Goal: Task Accomplishment & Management: Use online tool/utility

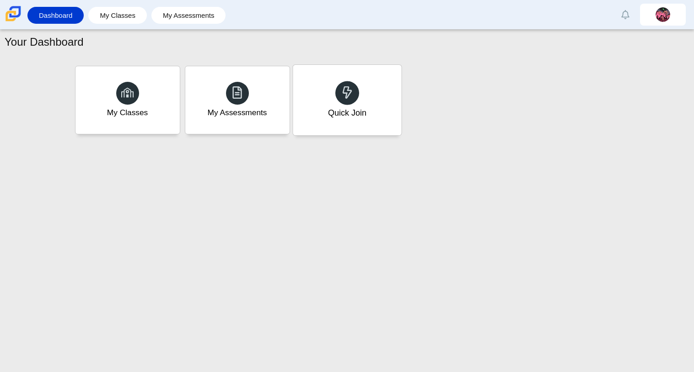
click at [357, 123] on div "Quick Join" at bounding box center [347, 100] width 108 height 70
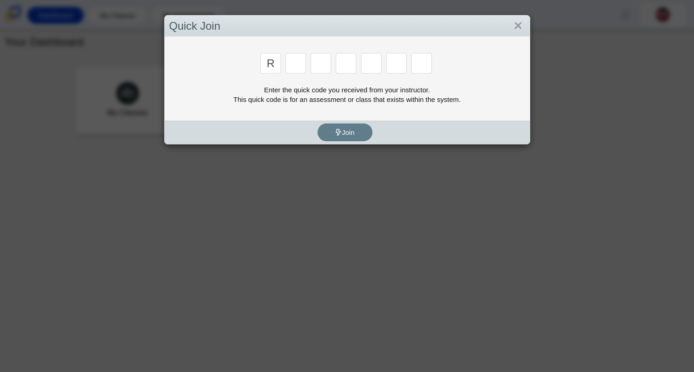
type input "r"
type input "c"
type input "g"
type input "2"
type input "9"
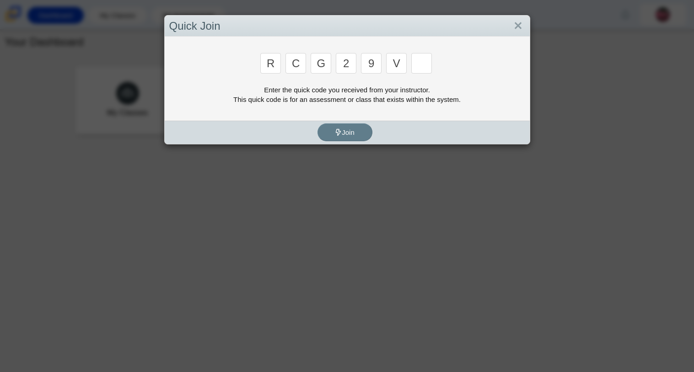
type input "v"
type input "u"
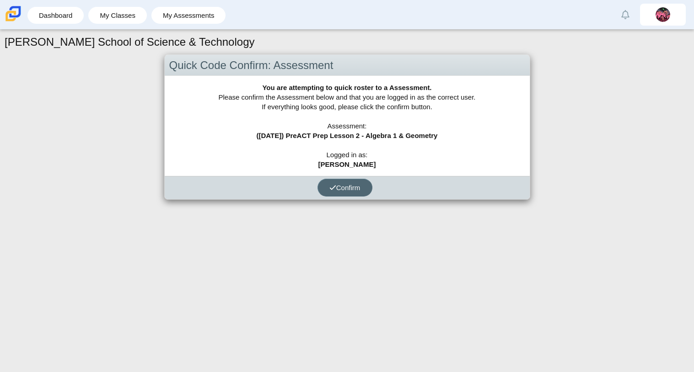
click at [352, 182] on button "Confirm" at bounding box center [344, 188] width 55 height 18
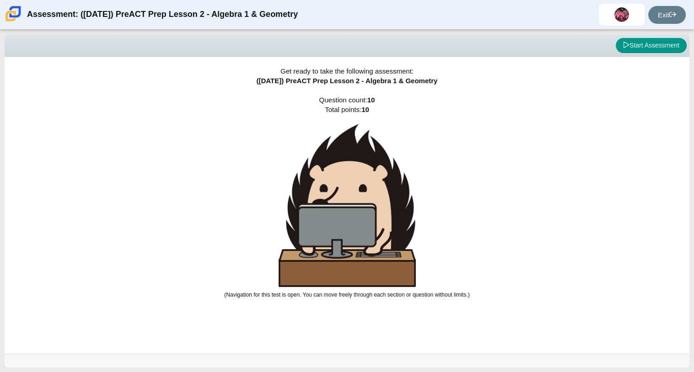
click at [387, 155] on img at bounding box center [346, 205] width 137 height 163
click at [623, 45] on icon at bounding box center [626, 45] width 6 height 6
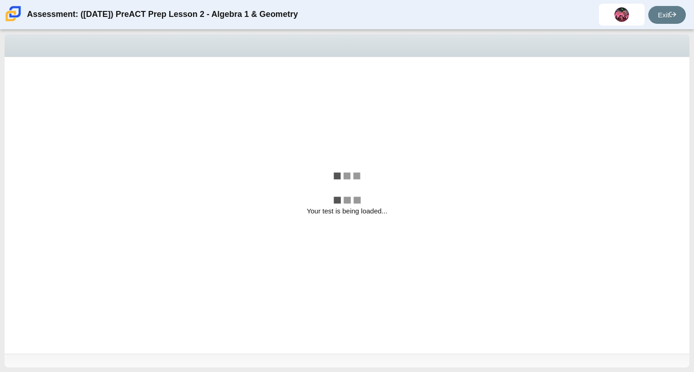
select select "bbf5d072-3e0b-44c4-9a12-6e7c9033f65b"
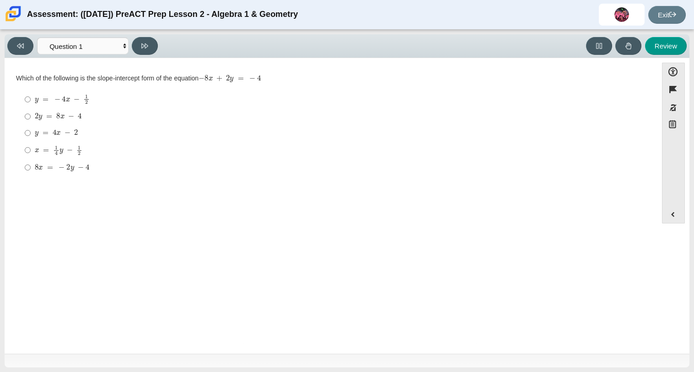
click at [69, 130] on mjx-math "Assessment items" at bounding box center [56, 133] width 43 height 8
click at [31, 130] on input "y = 4 x − 2 y = 4 x − 2" at bounding box center [28, 133] width 6 height 16
radio input "true"
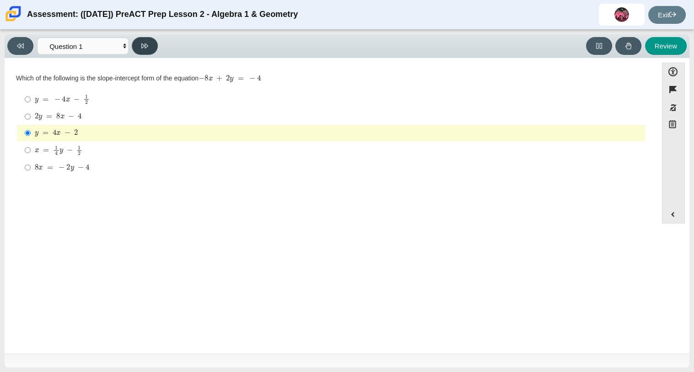
click at [140, 44] on button at bounding box center [145, 46] width 26 height 18
select select "ed62e223-81bd-4cbf-ab48-ab975844bd1f"
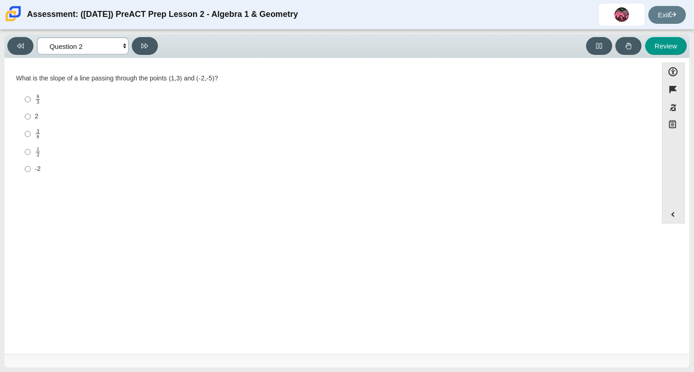
click at [119, 40] on select "Questions Question 1 Question 2 Question 3 Question 4 Question 5 Question 6 Que…" at bounding box center [82, 45] width 91 height 17
click at [236, 161] on label "1 2 1 half" at bounding box center [331, 152] width 626 height 18
click at [31, 161] on input "1 2 1 half" at bounding box center [28, 152] width 6 height 18
radio input "true"
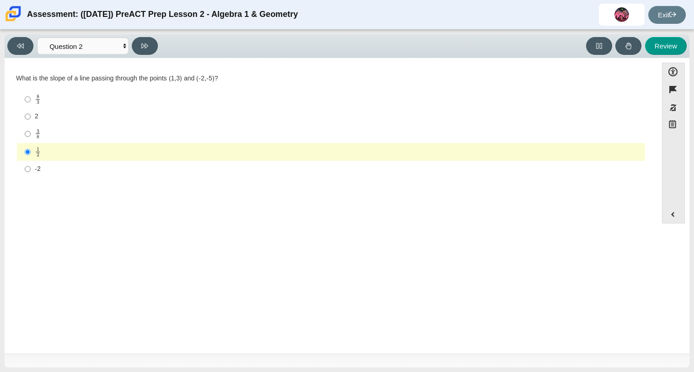
click at [183, 91] on label "8 3 8 thirds" at bounding box center [331, 100] width 626 height 18
click at [31, 91] on input "8 3 8 thirds" at bounding box center [28, 100] width 6 height 18
radio input "true"
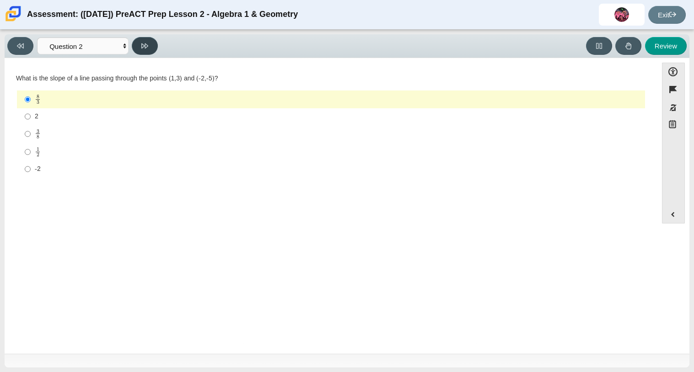
click at [139, 51] on button at bounding box center [145, 46] width 26 height 18
select select "97f4f5fa-a52e-4fed-af51-565bfcdf47cb"
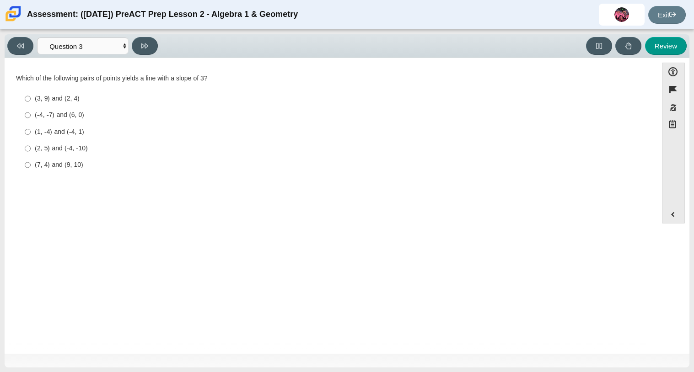
click at [94, 161] on div "(7, 4) and (9, 10)" at bounding box center [338, 165] width 606 height 9
click at [31, 161] on input "(7, 4) and (9, 10) (7, 4) and (9, 10)" at bounding box center [28, 165] width 6 height 16
radio input "true"
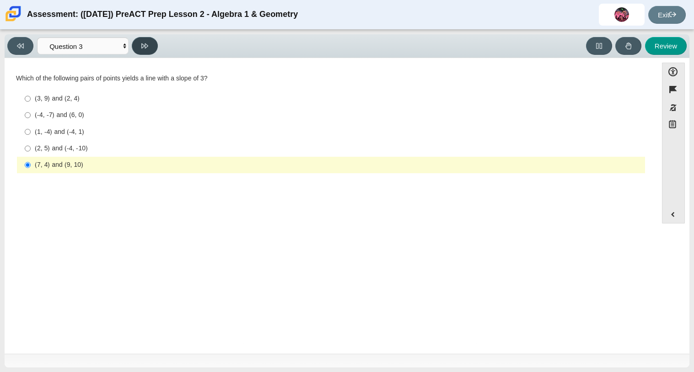
click at [137, 43] on button at bounding box center [145, 46] width 26 height 18
select select "89427bb7-e313-4f00-988f-8b8255897029"
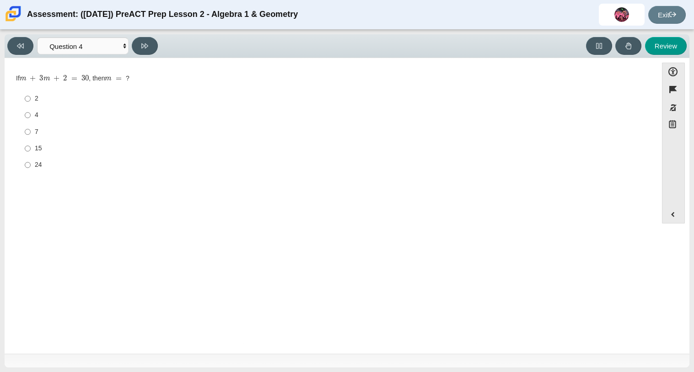
click at [44, 132] on div "7" at bounding box center [338, 132] width 606 height 9
click at [31, 132] on input "7 7" at bounding box center [28, 131] width 6 height 16
radio input "true"
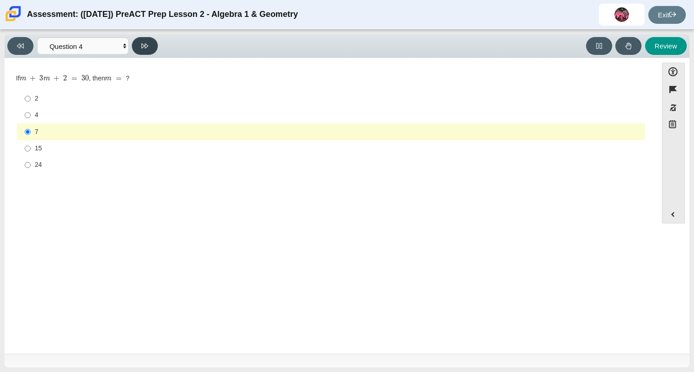
click at [139, 43] on button at bounding box center [145, 46] width 26 height 18
select select "489dcffd-4e6a-49cf-a9d6-ad1d4a911a4e"
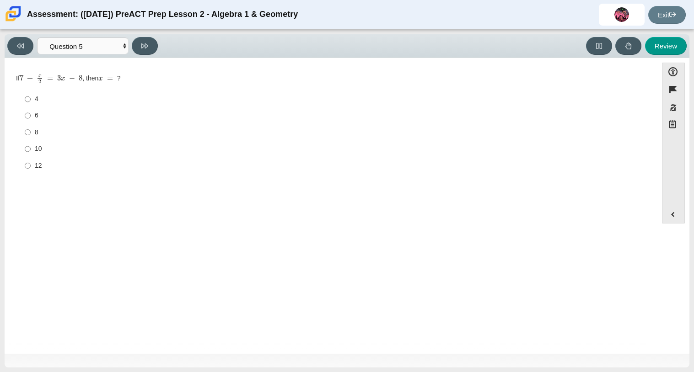
click at [94, 92] on label "4 4" at bounding box center [331, 99] width 626 height 16
click at [31, 92] on input "4 4" at bounding box center [28, 99] width 6 height 16
radio input "true"
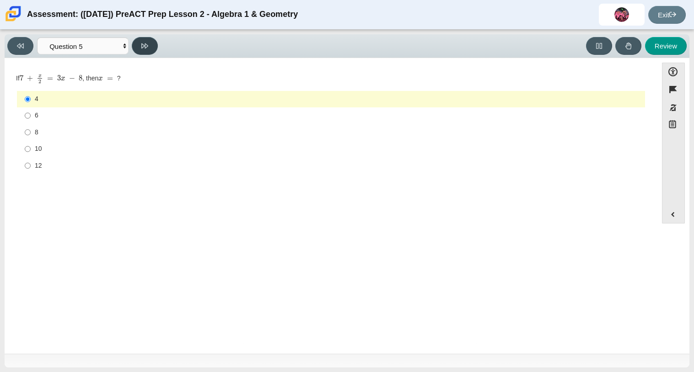
click at [154, 44] on button at bounding box center [145, 46] width 26 height 18
select select "210571de-36a6-4d8e-a361-ceff8ef801dc"
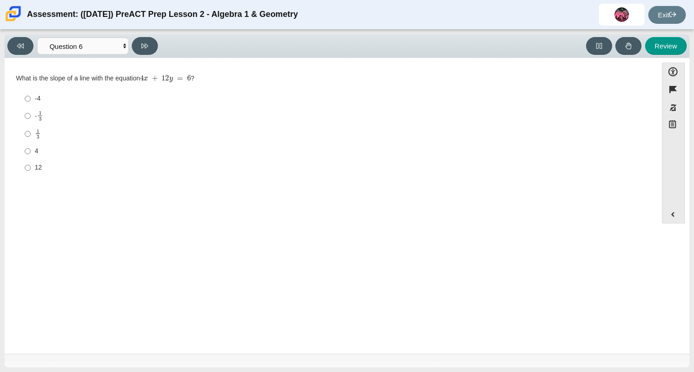
click at [110, 114] on div "- 1 3" at bounding box center [338, 116] width 606 height 11
click at [31, 114] on input "- 1 3 -1 third" at bounding box center [28, 116] width 6 height 18
radio input "true"
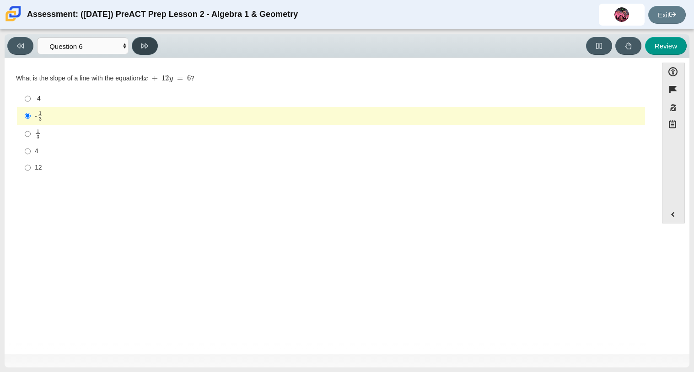
click at [143, 49] on icon at bounding box center [144, 46] width 7 height 7
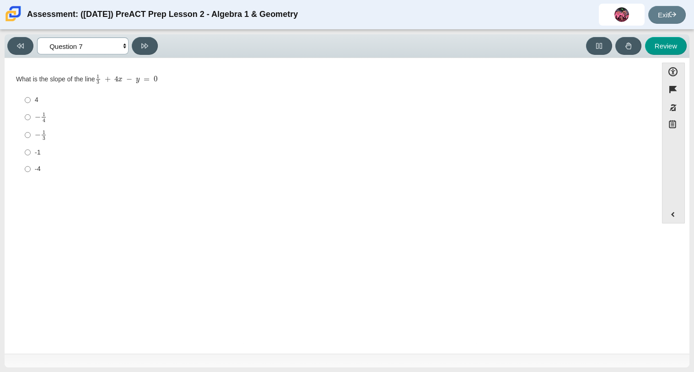
click at [118, 47] on select "Questions Question 1 Question 2 Question 3 Question 4 Question 5 Question 6 Que…" at bounding box center [82, 45] width 91 height 17
click at [237, 178] on div "4 4 − 1 4 negative 1 fourth − 1 3 negative 1 third -1 -1 -4 -4" at bounding box center [331, 135] width 630 height 88
click at [114, 52] on select "Questions Question 1 Question 2 Question 3 Question 4 Question 5 Question 6 Que…" at bounding box center [82, 45] width 91 height 17
select select "ce81fe10-bf29-4b5e-8bd7-4f47f2fed4d8"
click at [37, 37] on select "Questions Question 1 Question 2 Question 3 Question 4 Question 5 Question 6 Que…" at bounding box center [82, 45] width 91 height 17
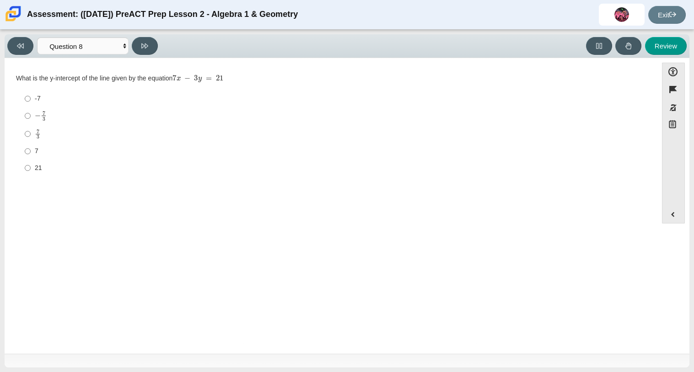
click at [77, 104] on label "-7 -7" at bounding box center [331, 99] width 626 height 16
click at [31, 104] on input "-7 -7" at bounding box center [28, 99] width 6 height 16
radio input "true"
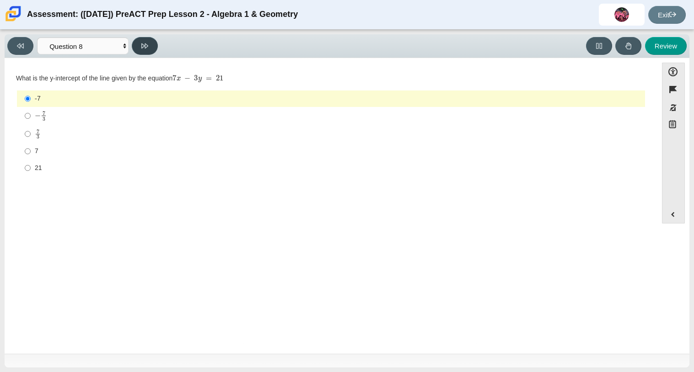
click at [144, 51] on button at bounding box center [145, 46] width 26 height 18
select select "14773eaf-2ca1-47ae-afe7-a624a56f34b3"
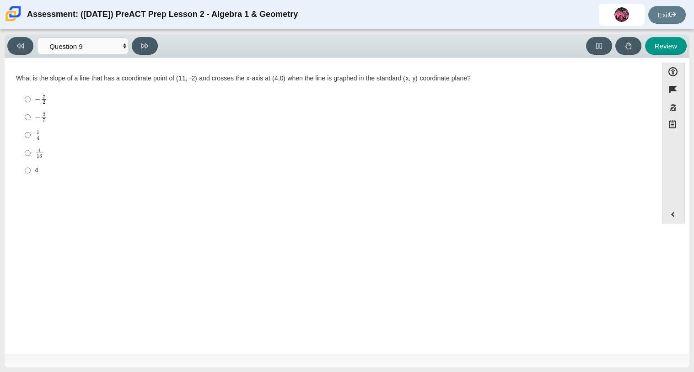
click at [54, 117] on div "− 2 7" at bounding box center [338, 117] width 606 height 11
click at [31, 117] on input "− 2 7 negative 2 sevenths" at bounding box center [28, 117] width 6 height 18
radio input "true"
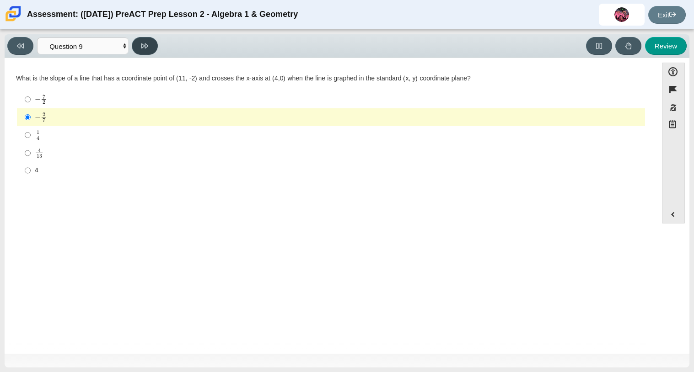
click at [148, 43] on icon at bounding box center [144, 46] width 7 height 7
select select "96b71634-eacb-4f7e-8aef-411727d9bcba"
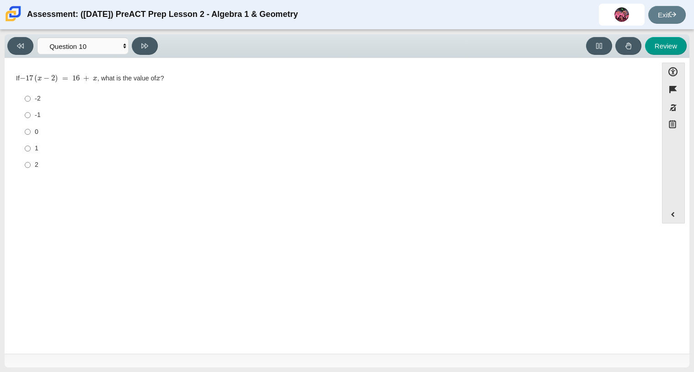
click at [39, 148] on div "1" at bounding box center [338, 148] width 606 height 9
click at [31, 148] on input "1 1" at bounding box center [28, 148] width 6 height 16
radio input "true"
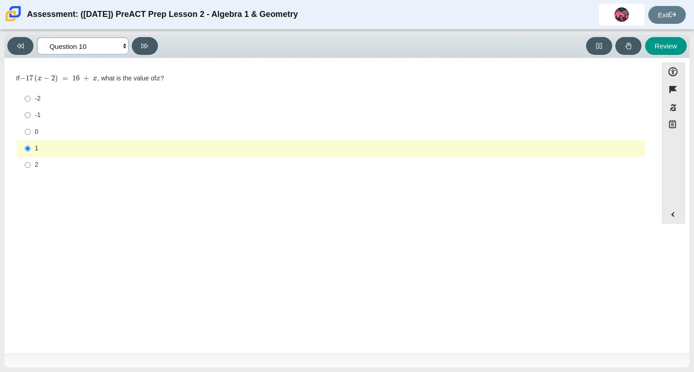
click at [105, 49] on select "Questions Question 1 Question 2 Question 3 Question 4 Question 5 Question 6 Que…" at bounding box center [82, 45] width 91 height 17
select select "ec95ace6-bebc-42b8-9428-40567494d4da"
click at [37, 37] on select "Questions Question 1 Question 2 Question 3 Question 4 Question 5 Question 6 Que…" at bounding box center [82, 45] width 91 height 17
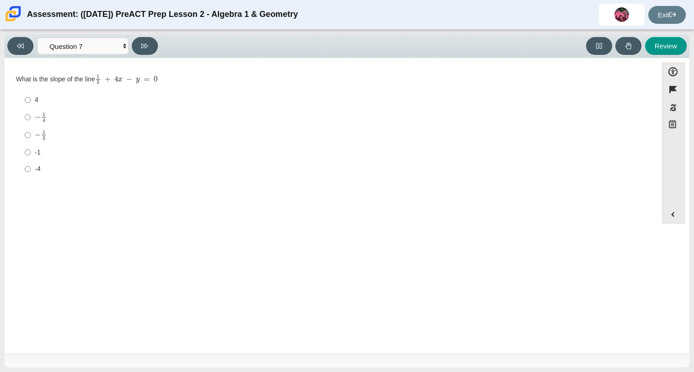
click at [37, 137] on mjx-c "Assessment items" at bounding box center [38, 135] width 6 height 5
click at [31, 137] on input "− 1 3 negative 1 third" at bounding box center [28, 135] width 6 height 18
radio input "true"
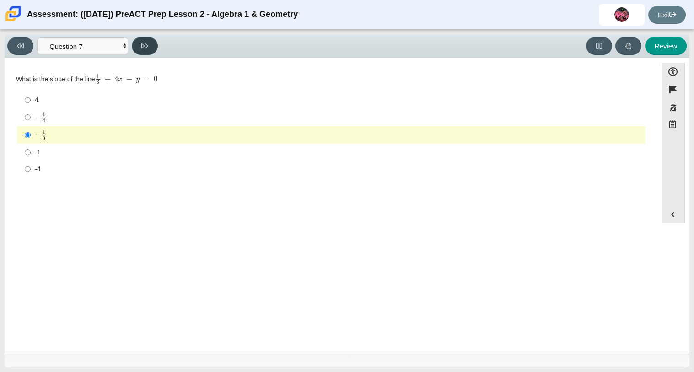
click at [143, 43] on icon at bounding box center [144, 46] width 7 height 7
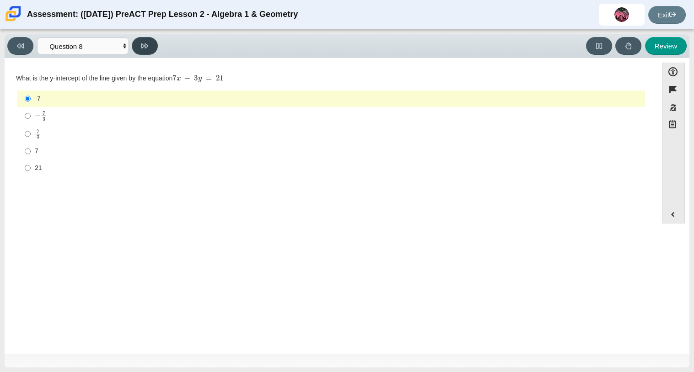
click at [143, 43] on icon at bounding box center [144, 46] width 7 height 7
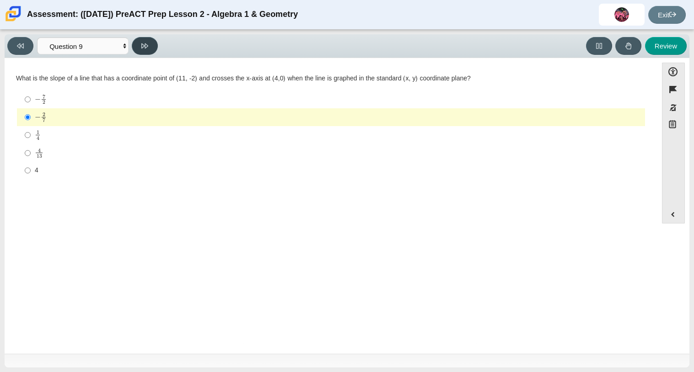
click at [143, 44] on icon at bounding box center [144, 45] width 7 height 5
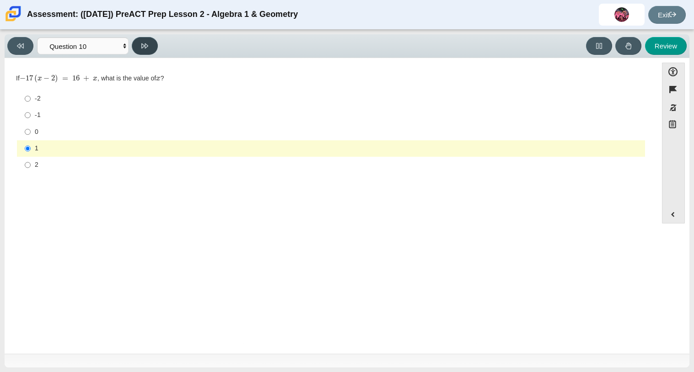
click at [143, 44] on icon at bounding box center [144, 45] width 7 height 5
select select "review"
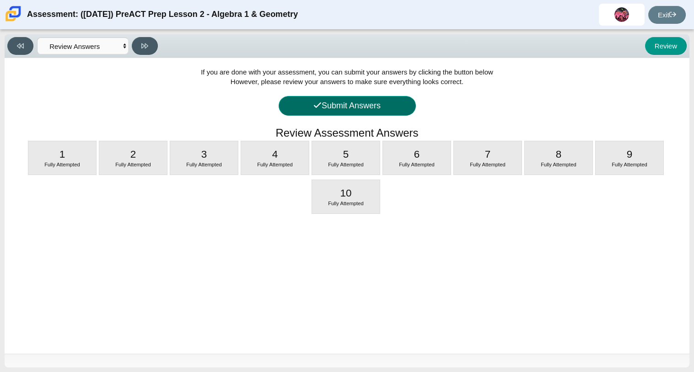
click at [317, 110] on button "Submit Answers" at bounding box center [346, 106] width 137 height 20
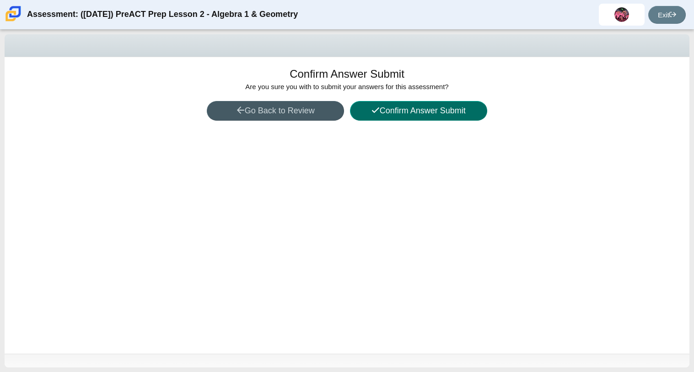
click at [389, 113] on button "Confirm Answer Submit" at bounding box center [418, 111] width 137 height 20
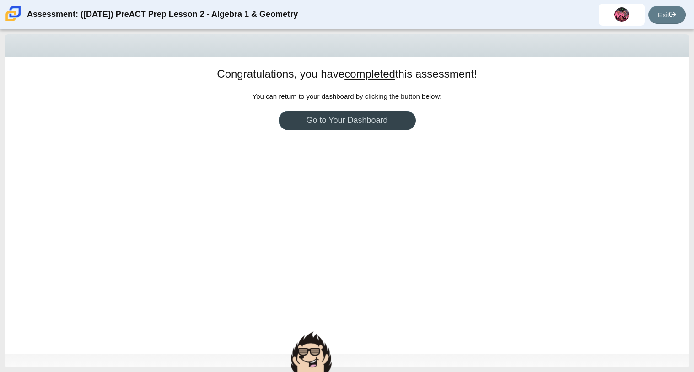
click at [384, 119] on link "Go to Your Dashboard" at bounding box center [346, 121] width 137 height 20
